Goal: Book appointment/travel/reservation

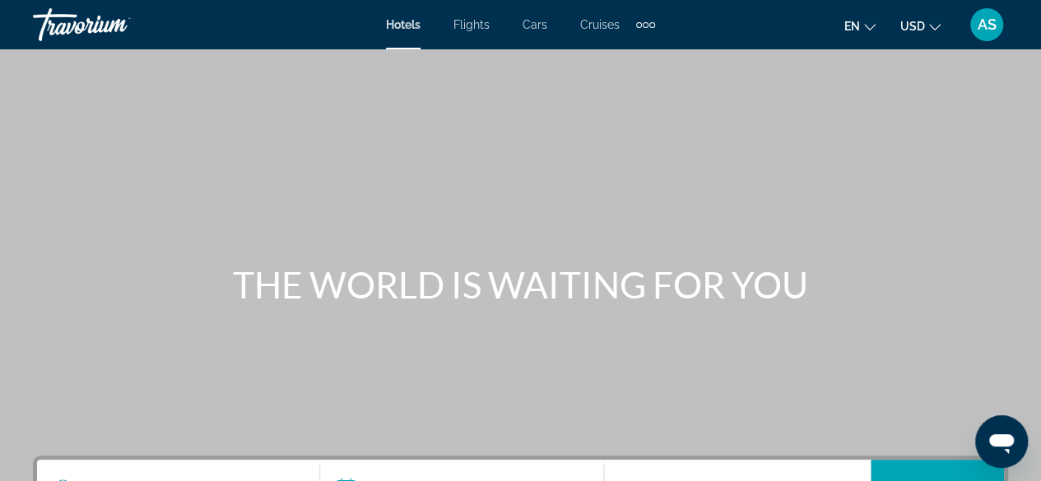
click at [210, 246] on div "Main content" at bounding box center [520, 247] width 1041 height 494
click at [379, 264] on h1 "THE WORLD IS WAITING FOR YOU" at bounding box center [520, 284] width 617 height 43
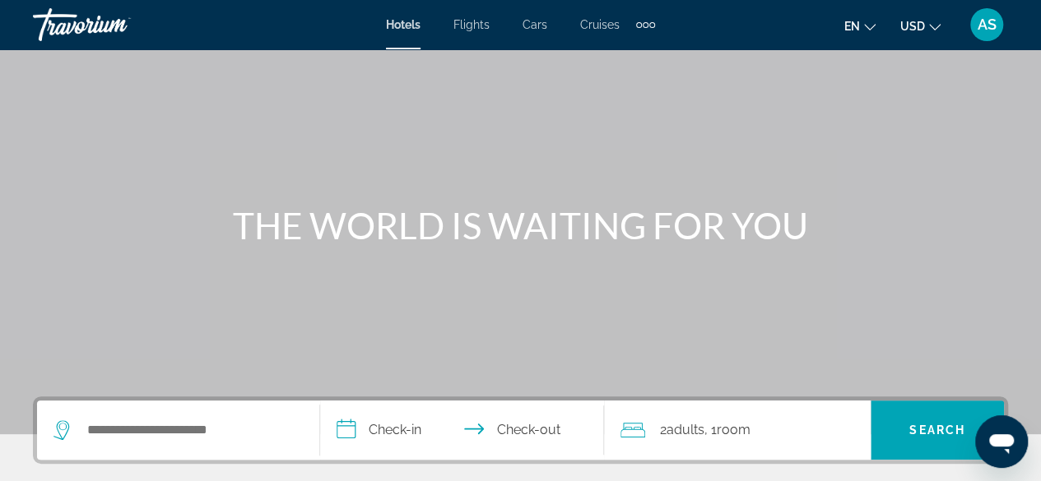
scroll to position [96, 0]
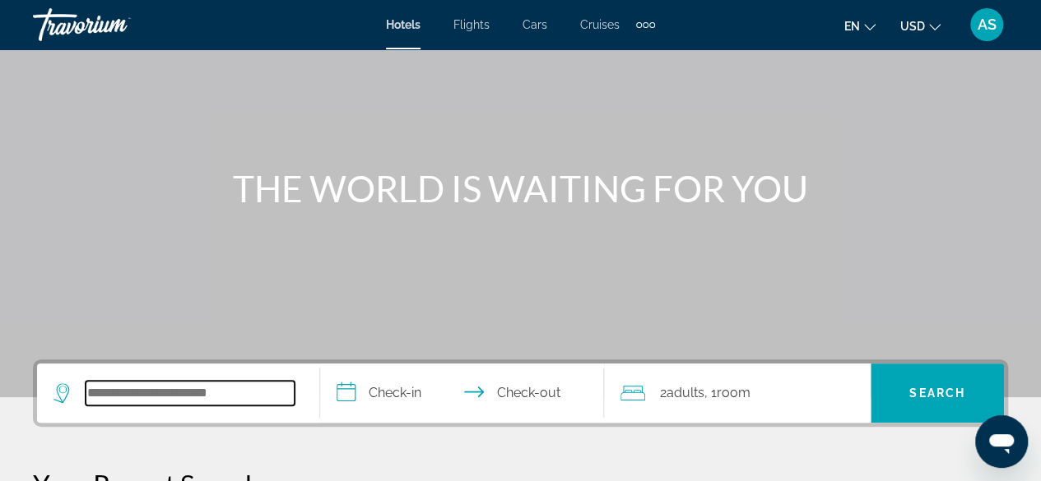
click at [107, 386] on input "Search widget" at bounding box center [190, 393] width 209 height 25
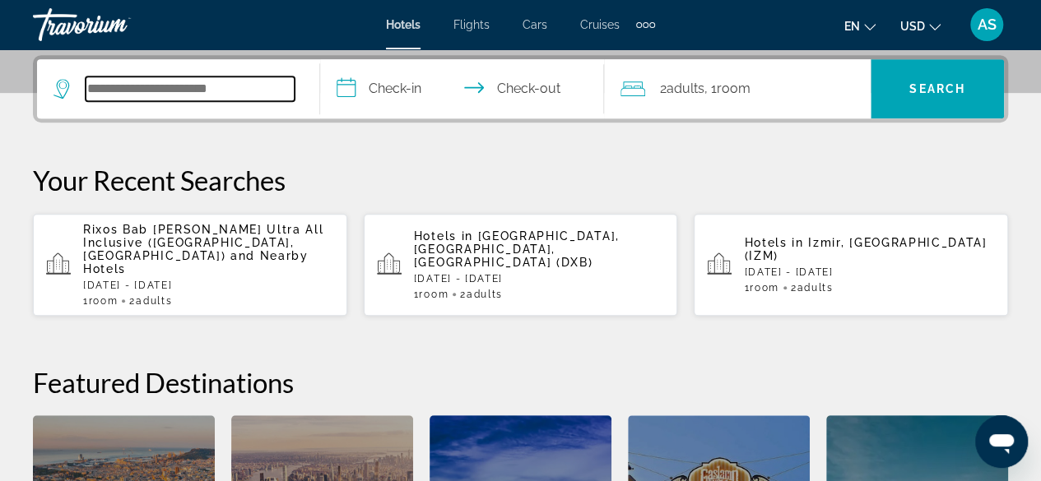
scroll to position [401, 0]
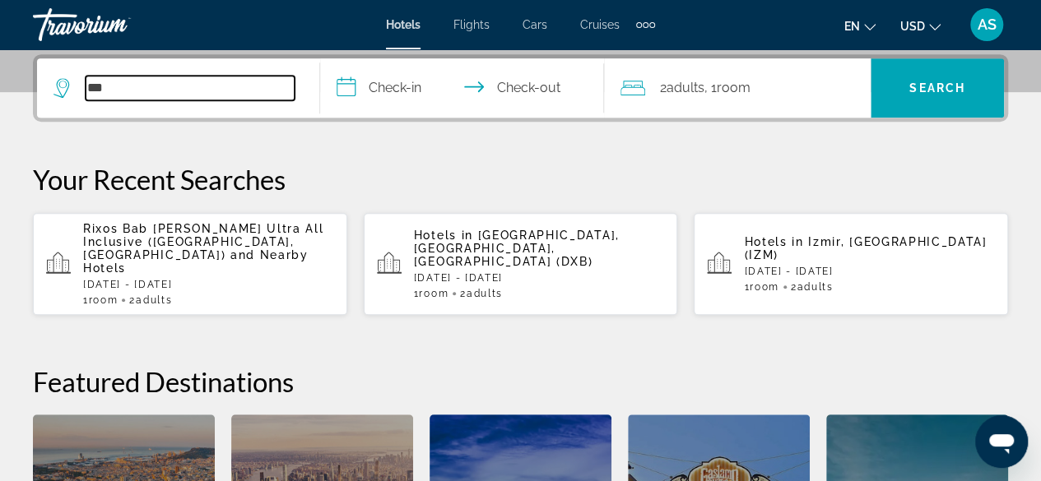
type input "***"
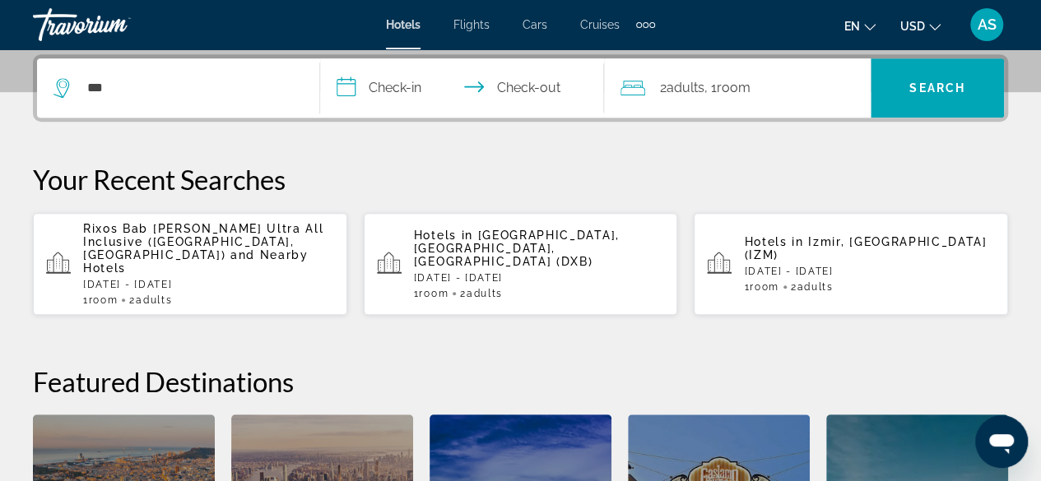
click at [449, 214] on app-hotels-recent-search "Hotels in [GEOGRAPHIC_DATA], [GEOGRAPHIC_DATA], [GEOGRAPHIC_DATA] (DXB) [DATE] …" at bounding box center [521, 264] width 314 height 102
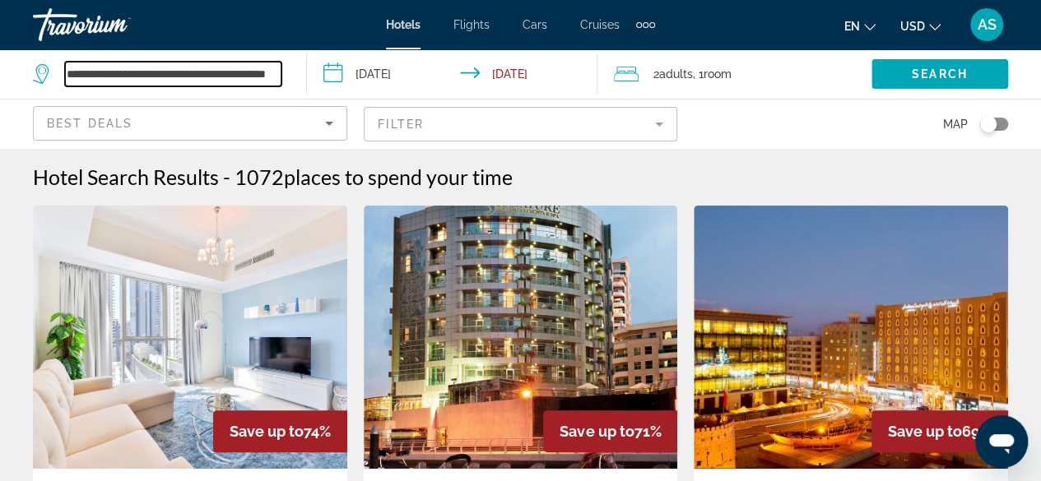
scroll to position [0, 51]
drag, startPoint x: 69, startPoint y: 78, endPoint x: 393, endPoint y: 21, distance: 329.0
click at [393, 21] on div "**********" at bounding box center [520, 240] width 1041 height 481
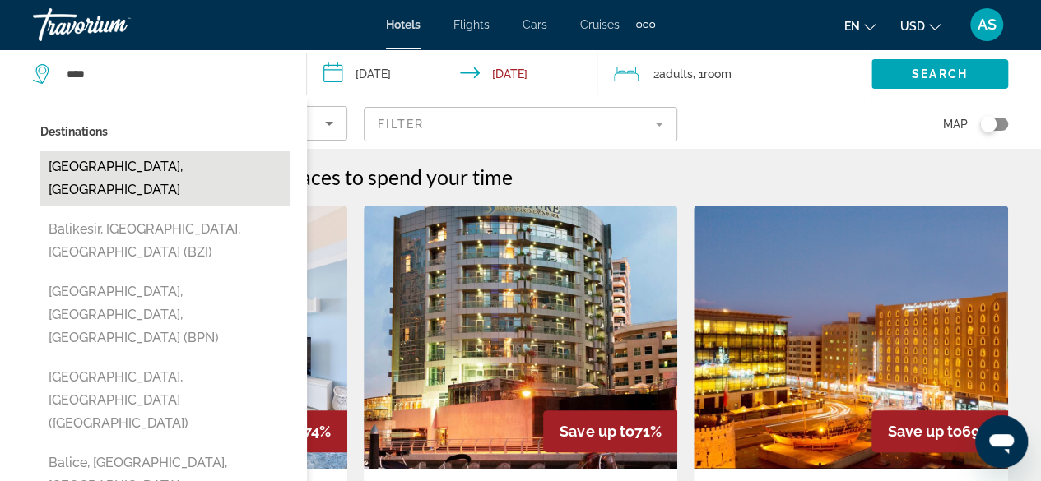
click at [169, 154] on button "Bali Island, Indonesia" at bounding box center [165, 178] width 250 height 54
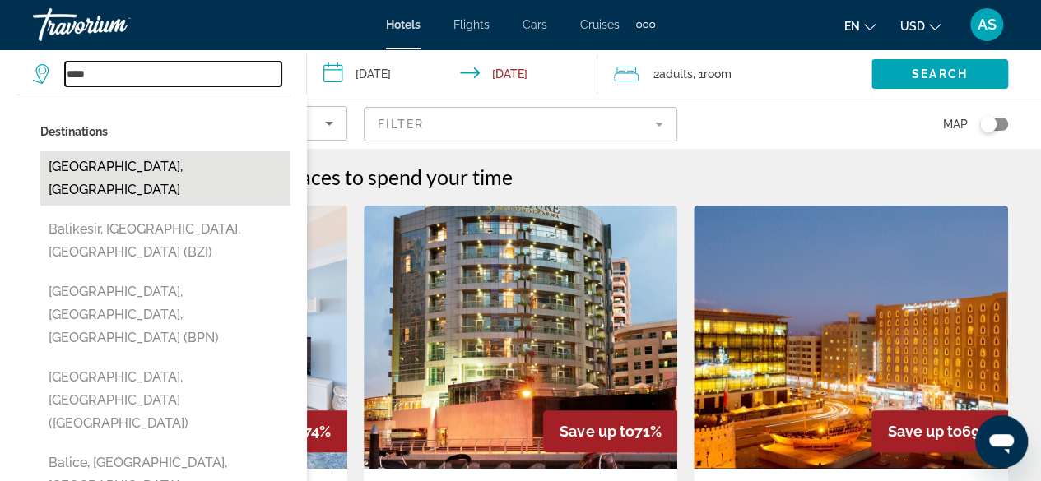
type input "**********"
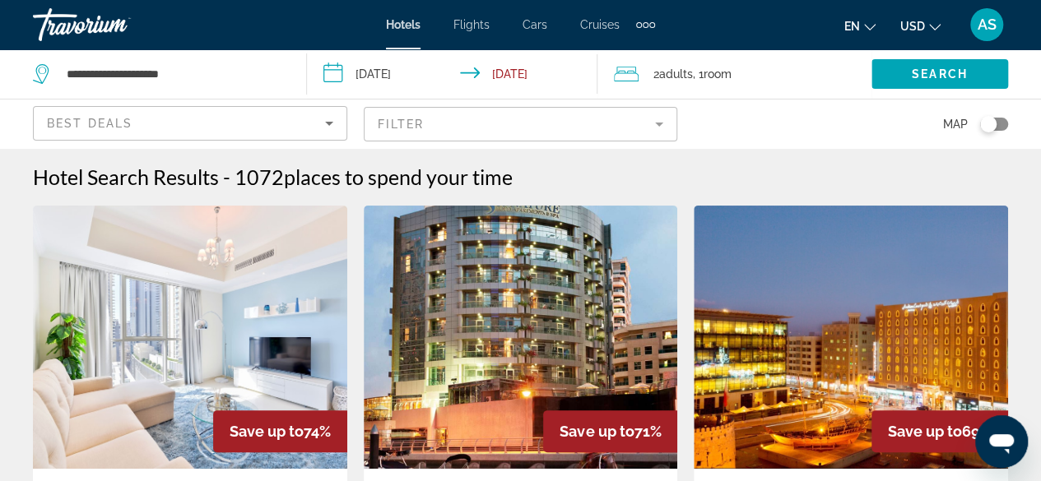
click at [570, 58] on input "**********" at bounding box center [455, 76] width 297 height 54
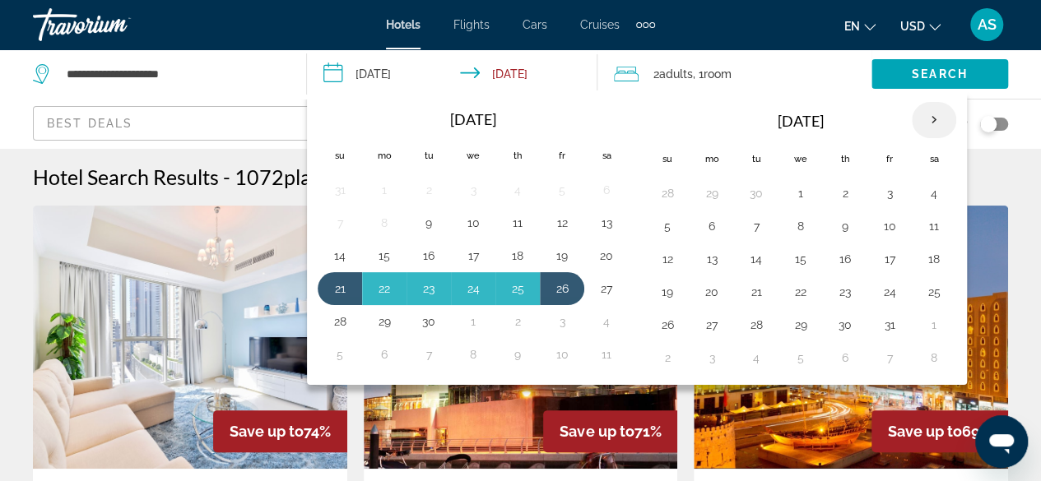
click at [921, 123] on th "Next month" at bounding box center [933, 120] width 44 height 36
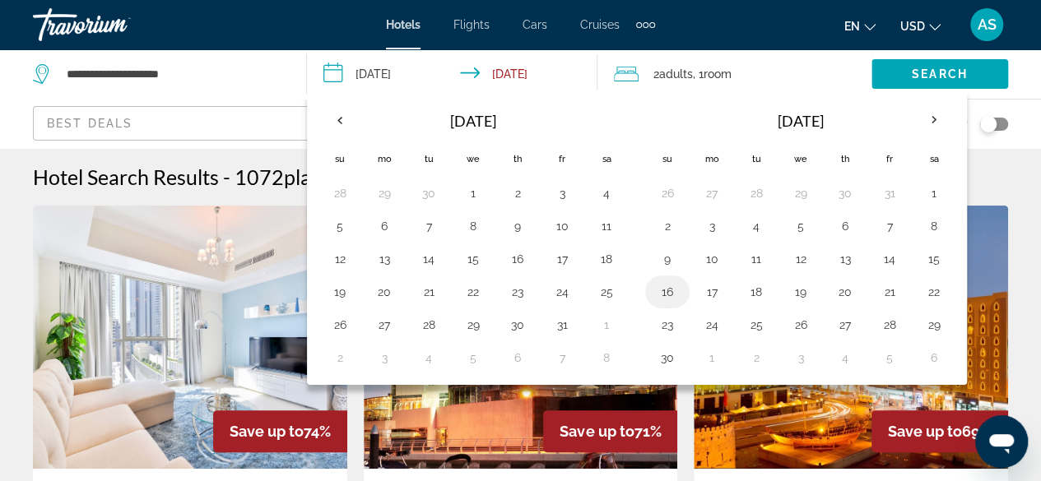
click at [658, 289] on button "16" at bounding box center [667, 292] width 26 height 23
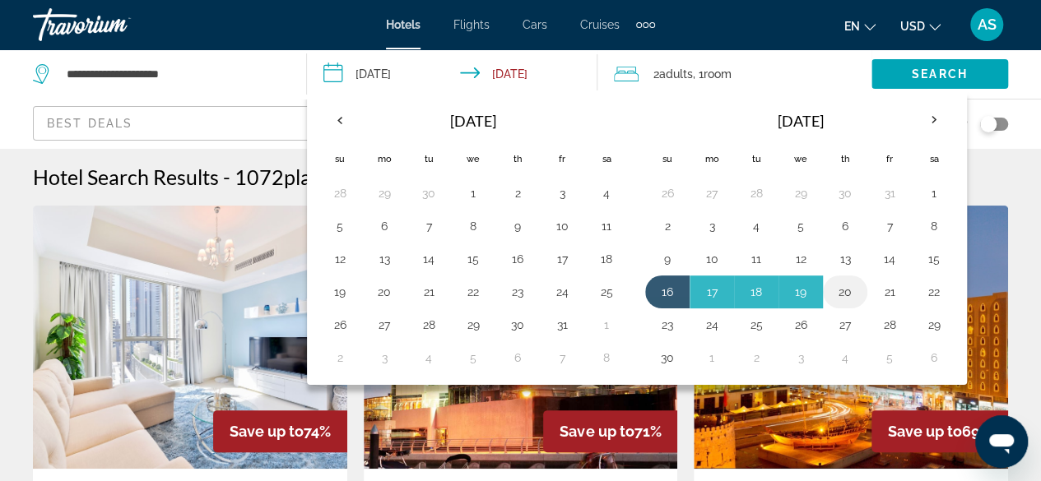
click at [842, 284] on button "20" at bounding box center [845, 292] width 26 height 23
type input "**********"
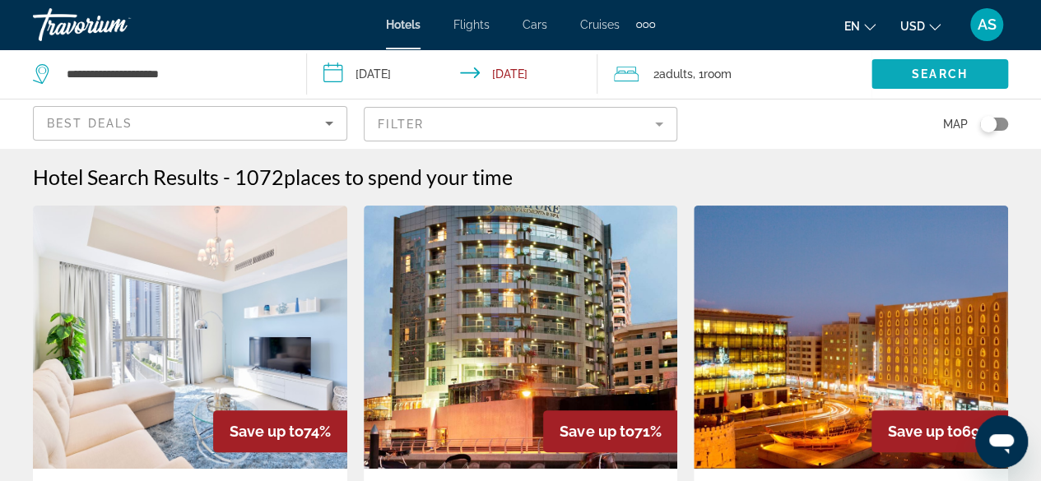
click at [920, 77] on span "Search" at bounding box center [939, 73] width 56 height 13
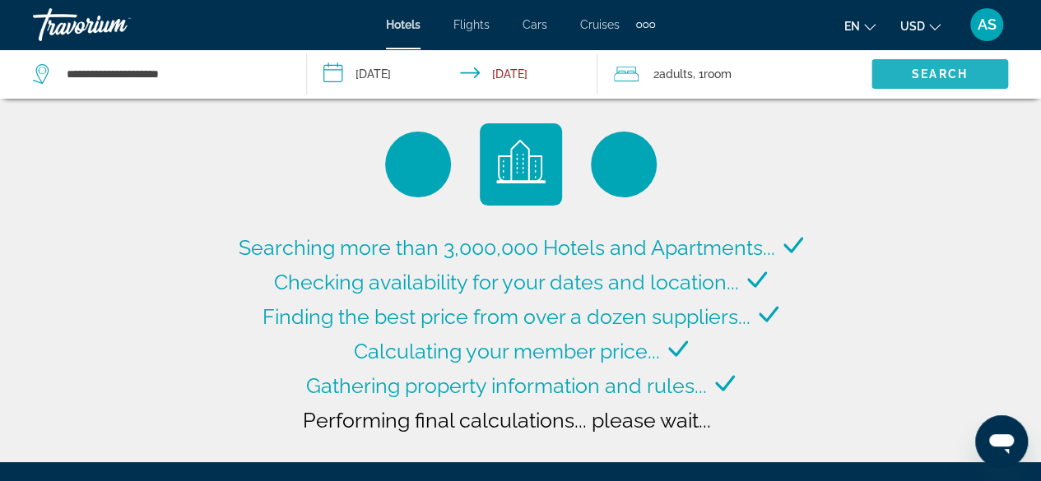
click at [925, 77] on span "Search" at bounding box center [939, 73] width 56 height 13
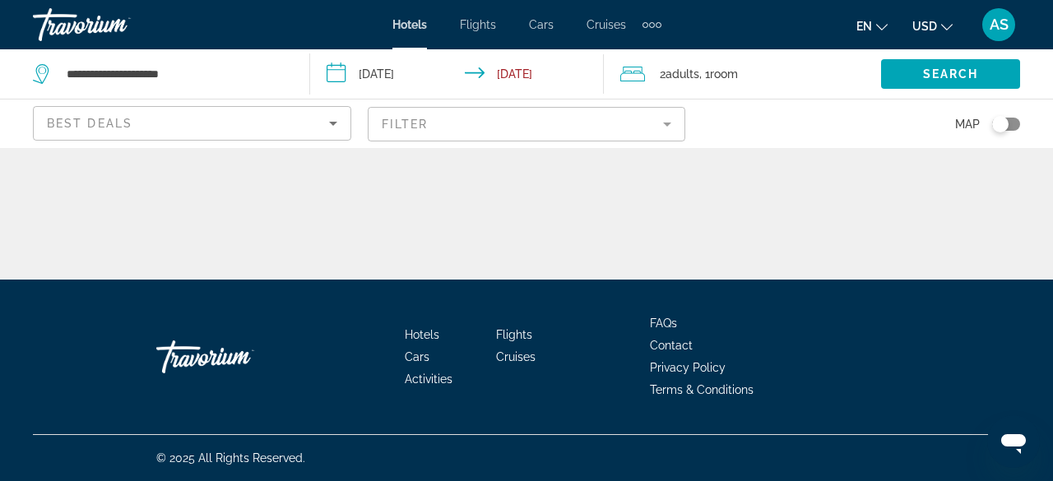
click at [651, 213] on div "**********" at bounding box center [526, 305] width 1053 height 280
click at [961, 69] on span "Search" at bounding box center [951, 73] width 56 height 13
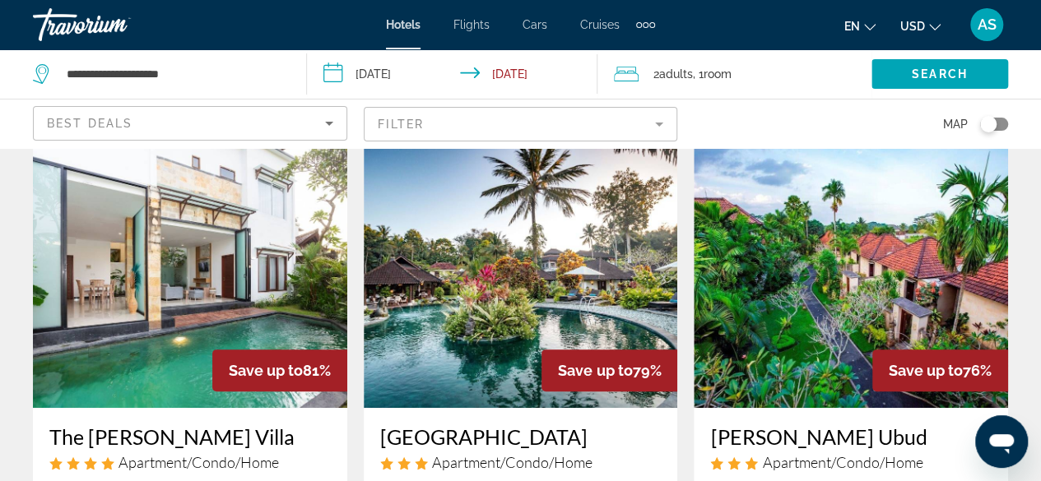
scroll to position [55, 0]
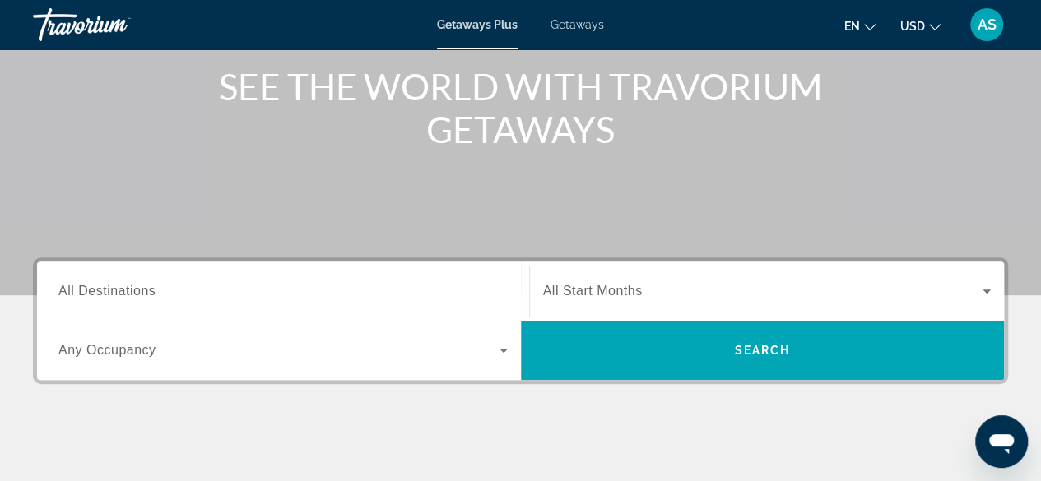
scroll to position [201, 0]
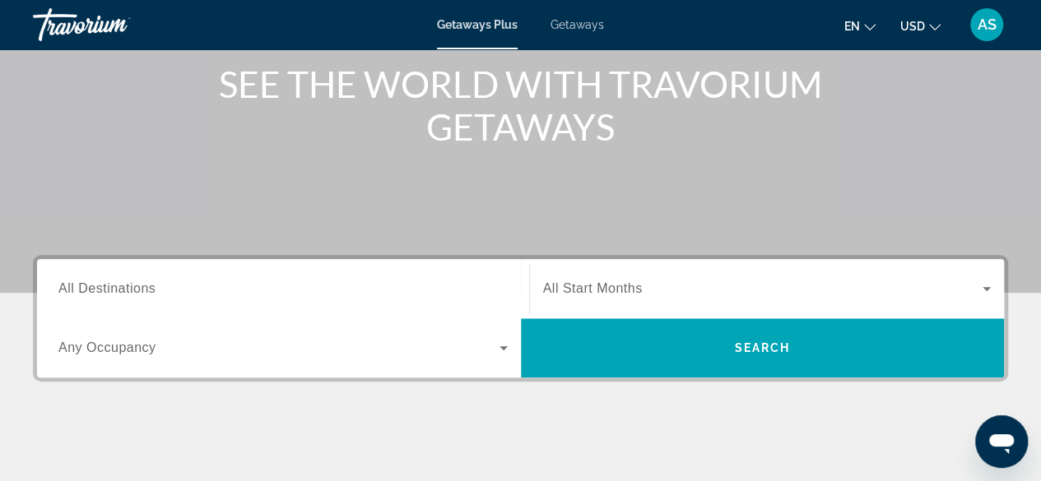
click at [164, 282] on input "Destination All Destinations" at bounding box center [282, 290] width 449 height 20
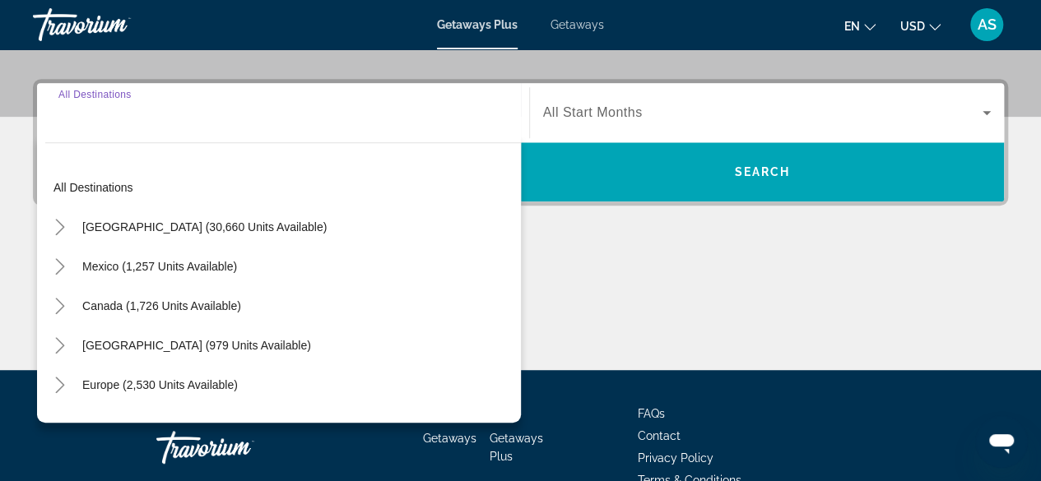
scroll to position [401, 0]
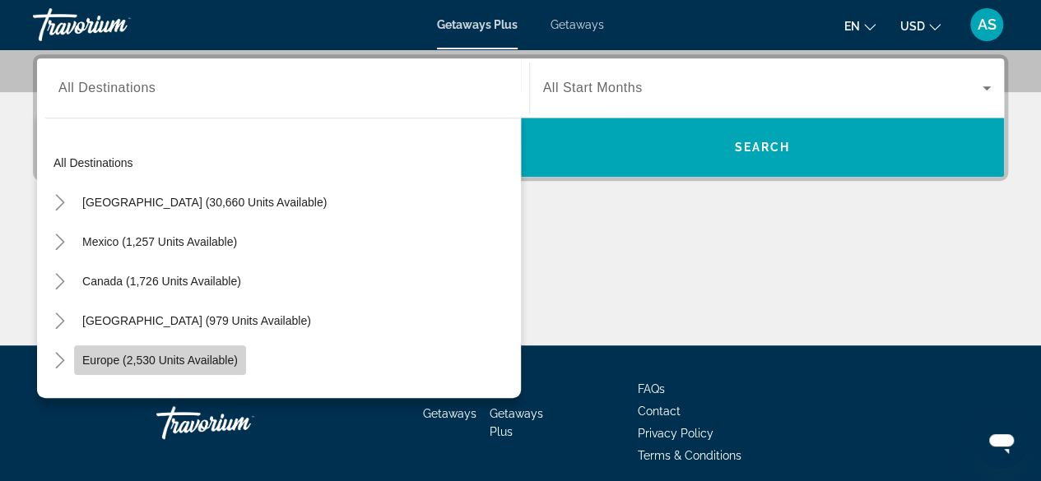
click at [153, 363] on span "Europe (2,530 units available)" at bounding box center [159, 360] width 155 height 13
type input "**********"
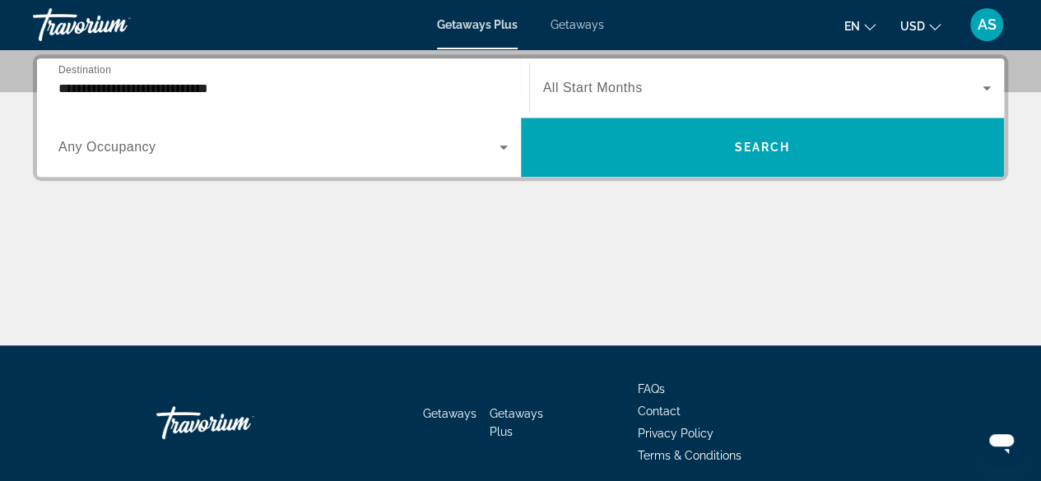
click at [104, 147] on span "Any Occupancy" at bounding box center [107, 147] width 98 height 14
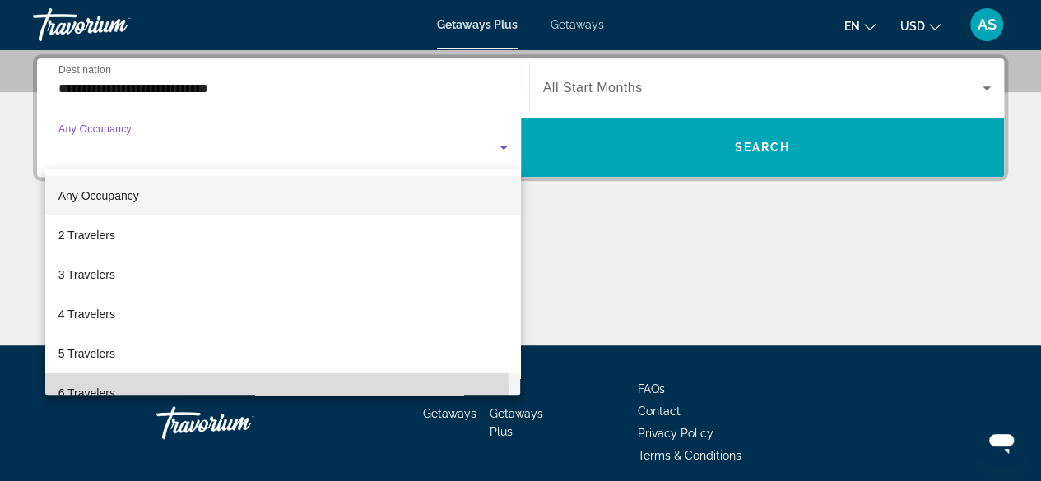
click at [137, 394] on mat-option "6 Travelers" at bounding box center [282, 392] width 475 height 39
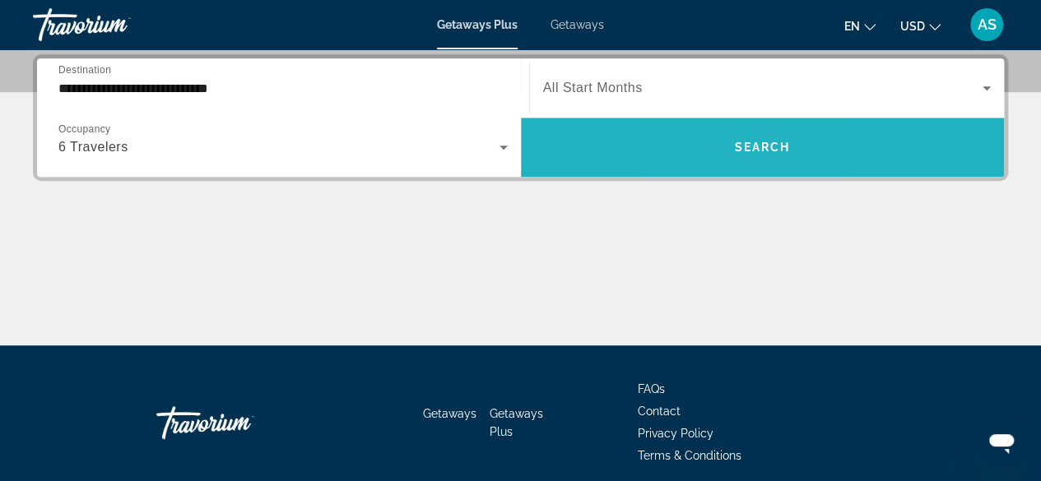
click at [716, 144] on span "Search widget" at bounding box center [763, 147] width 484 height 39
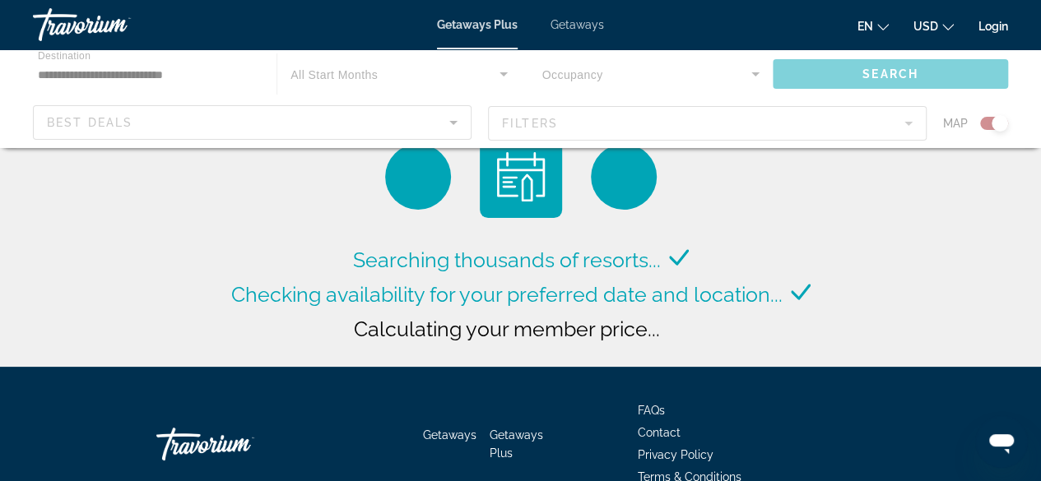
click at [869, 220] on div "Searching thousands of resorts... Checking availability for your preferred date…" at bounding box center [520, 187] width 1041 height 375
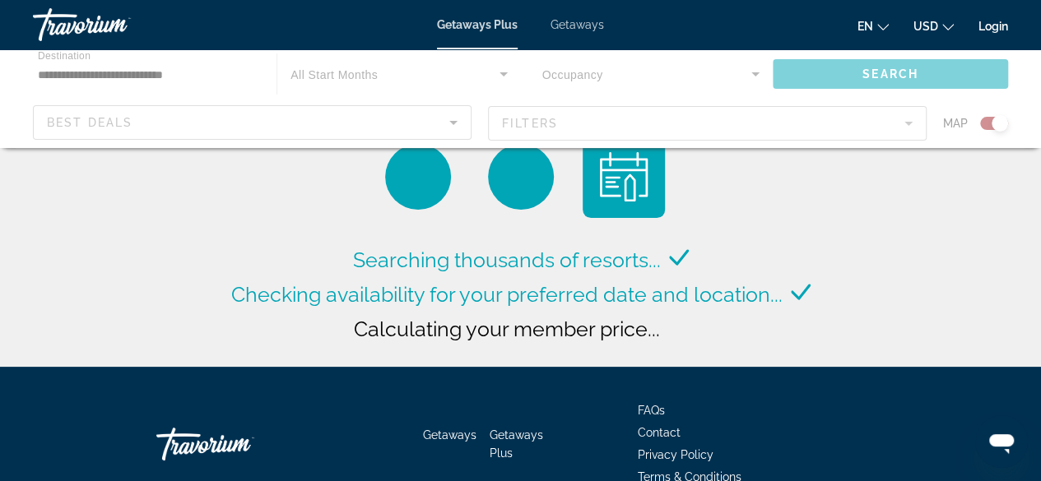
click at [850, 211] on div "Searching thousands of resorts... Checking availability for your preferred date…" at bounding box center [520, 187] width 1041 height 375
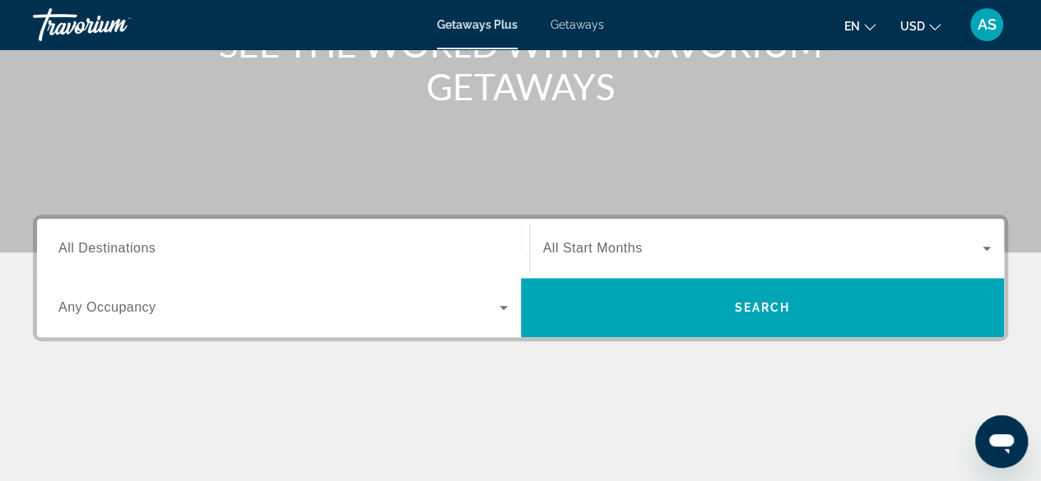
scroll to position [242, 0]
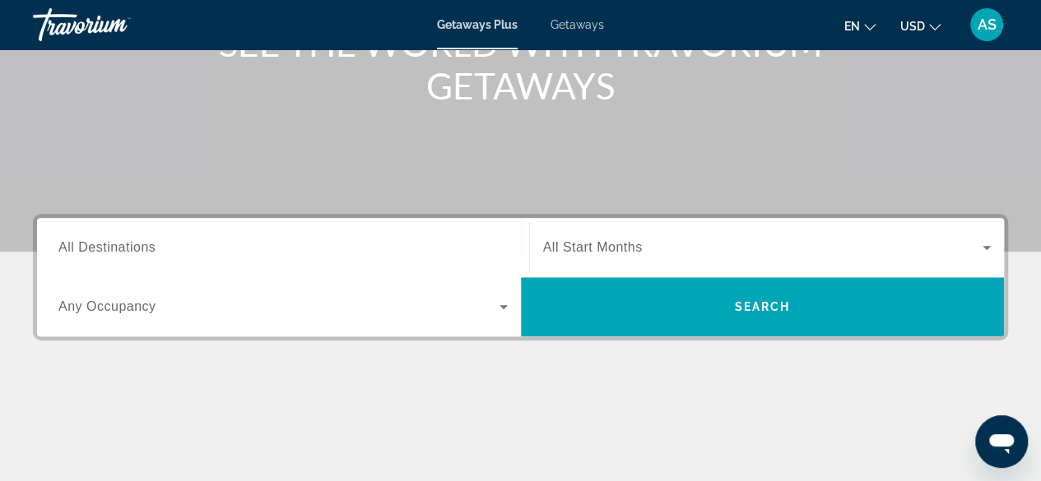
click at [102, 248] on span "All Destinations" at bounding box center [106, 247] width 97 height 14
click at [102, 248] on input "Destination All Destinations" at bounding box center [282, 249] width 449 height 20
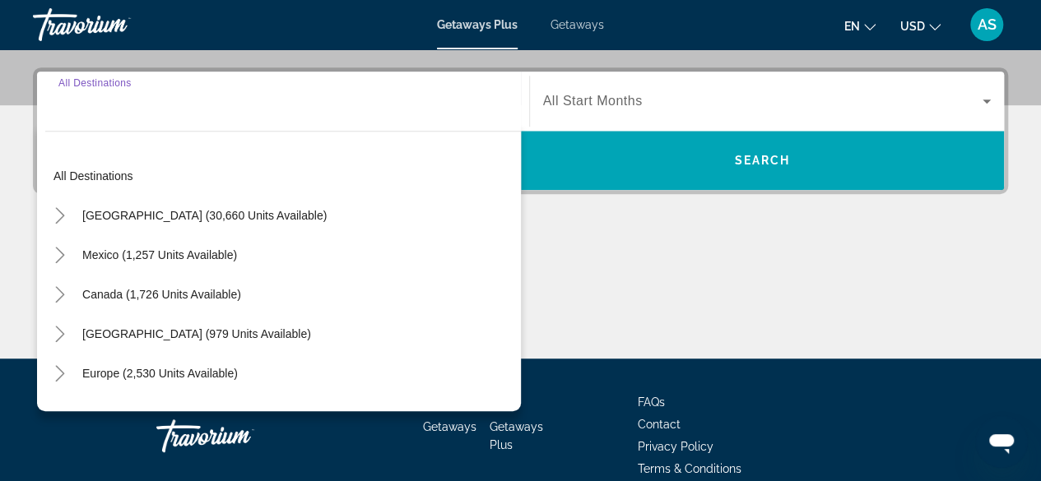
scroll to position [401, 0]
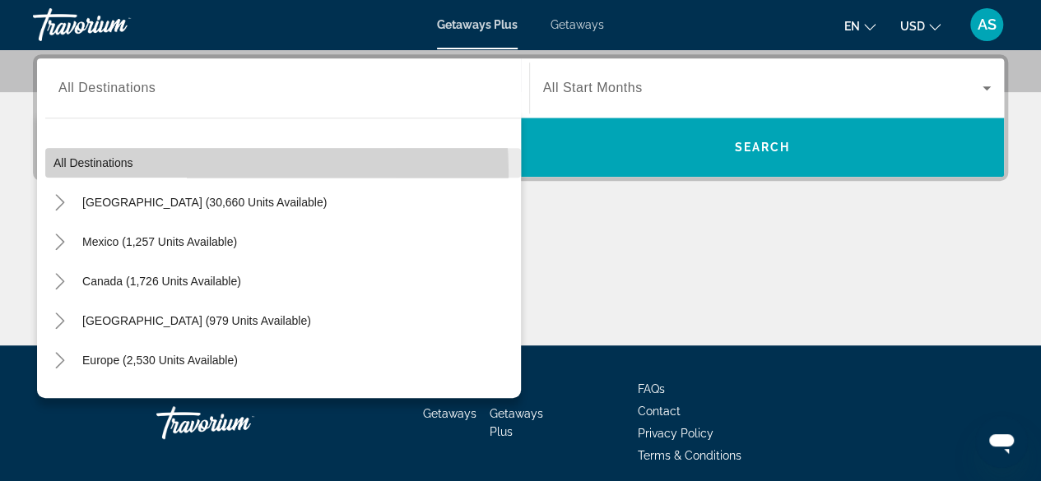
click at [138, 173] on span "Search widget" at bounding box center [282, 162] width 475 height 39
type input "**********"
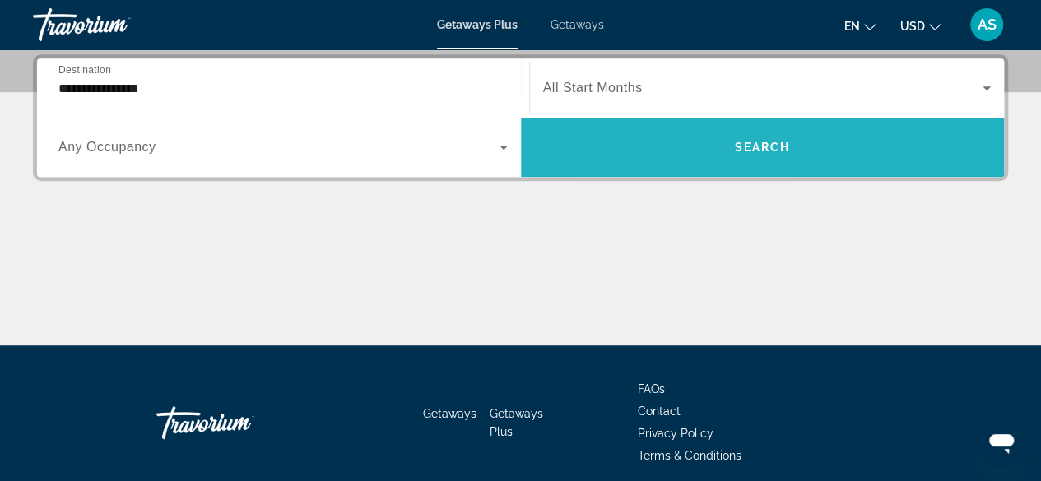
click at [686, 146] on span "Search widget" at bounding box center [763, 147] width 484 height 39
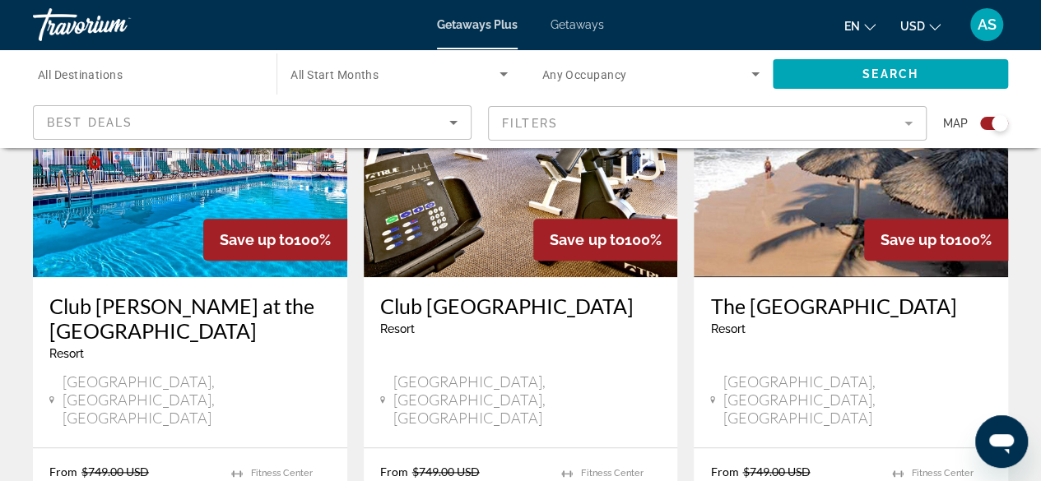
scroll to position [712, 0]
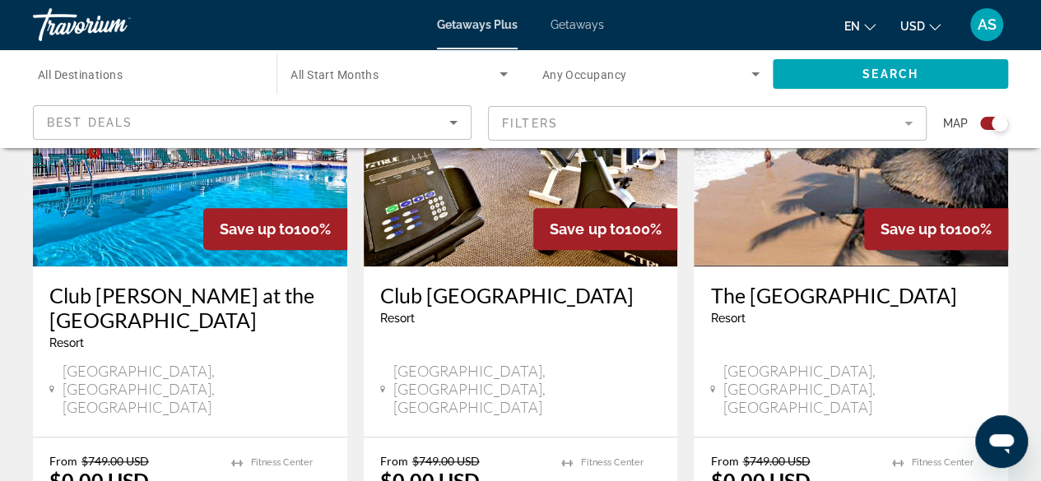
click at [104, 192] on img "Main content" at bounding box center [190, 134] width 314 height 263
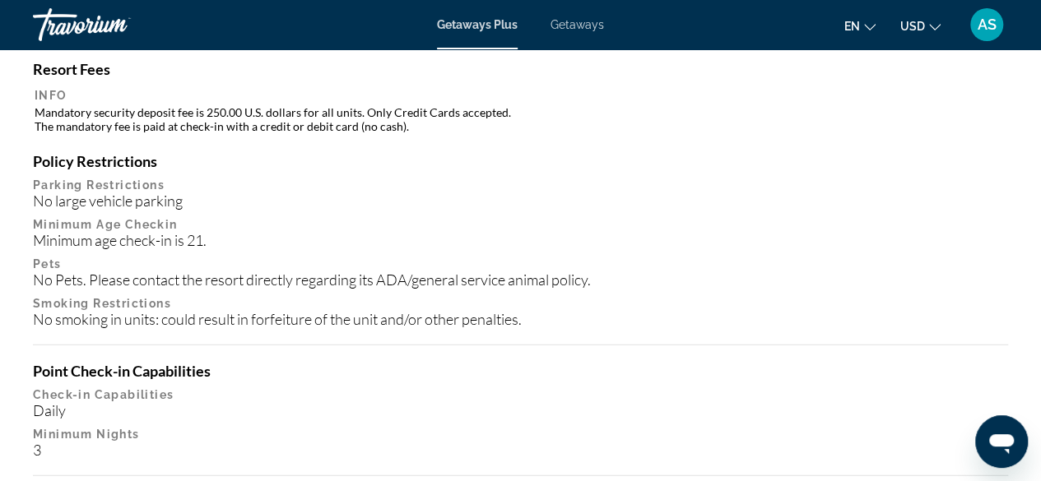
scroll to position [1981, 0]
